Goal: Information Seeking & Learning: Learn about a topic

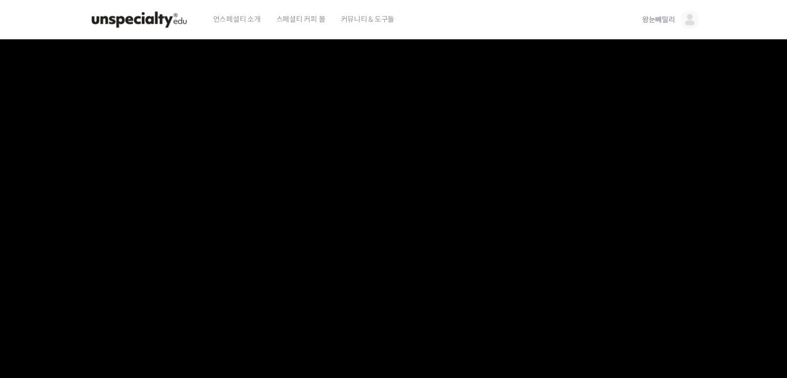
click at [156, 15] on img at bounding box center [138, 19] width 101 height 31
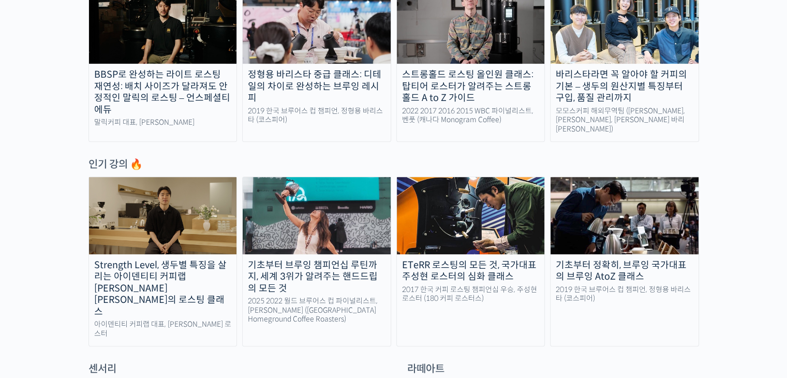
scroll to position [414, 0]
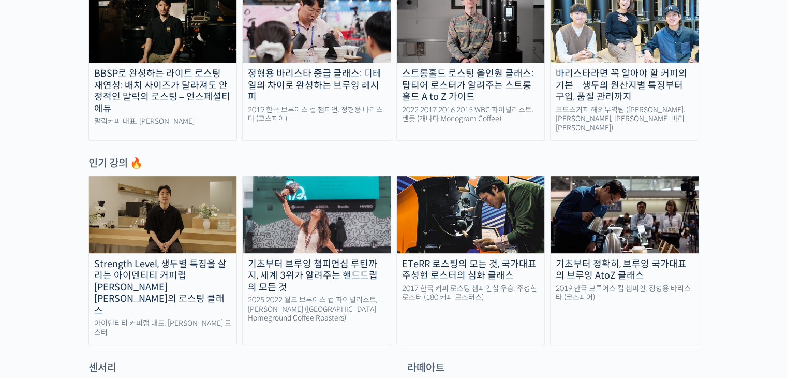
click at [577, 217] on img at bounding box center [624, 214] width 148 height 77
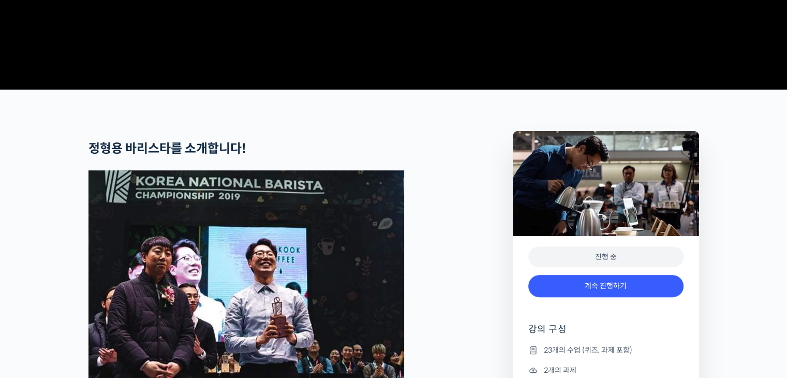
scroll to position [517, 0]
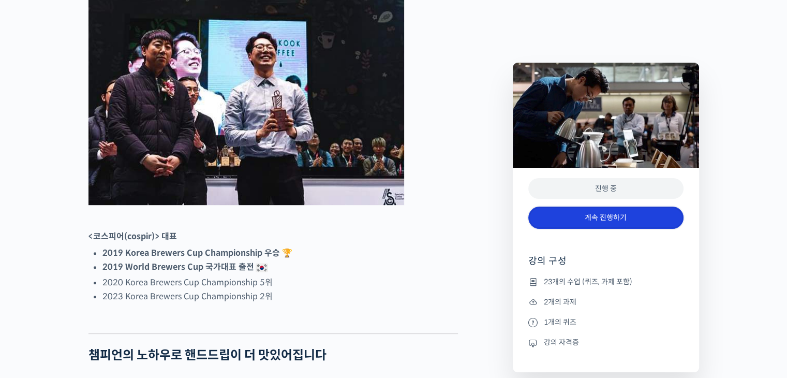
click at [585, 221] on link "계속 진행하기" at bounding box center [605, 217] width 155 height 22
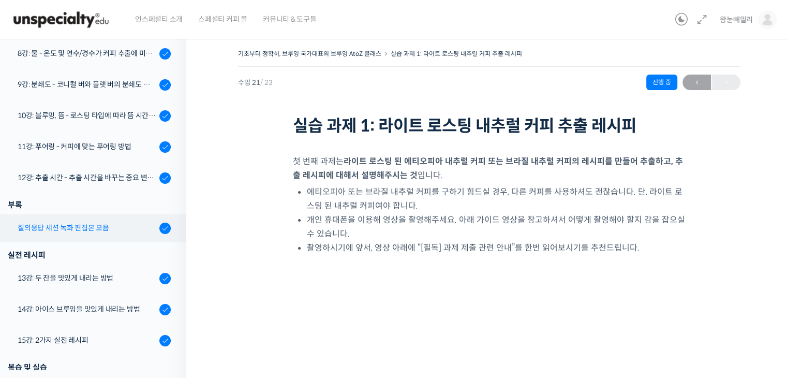
scroll to position [497, 0]
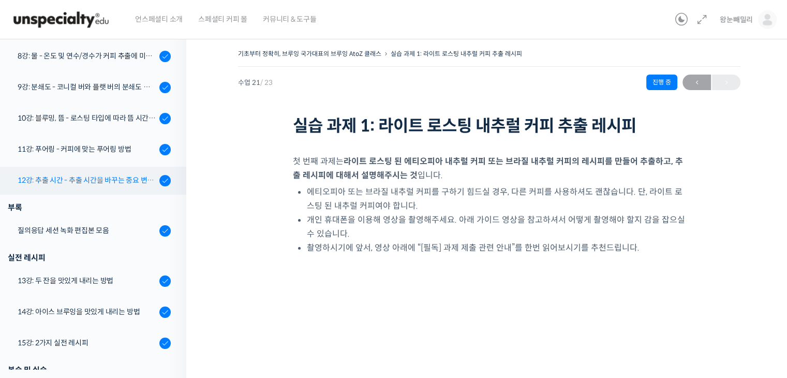
click at [121, 181] on div "12강: 추출 시간 - 추출 시간을 바꾸는 중요 변수 파헤치기" at bounding box center [87, 179] width 139 height 11
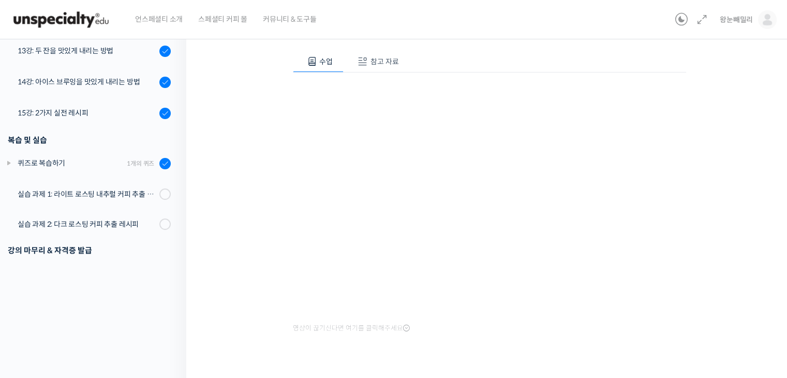
scroll to position [582, 0]
